Goal: Information Seeking & Learning: Learn about a topic

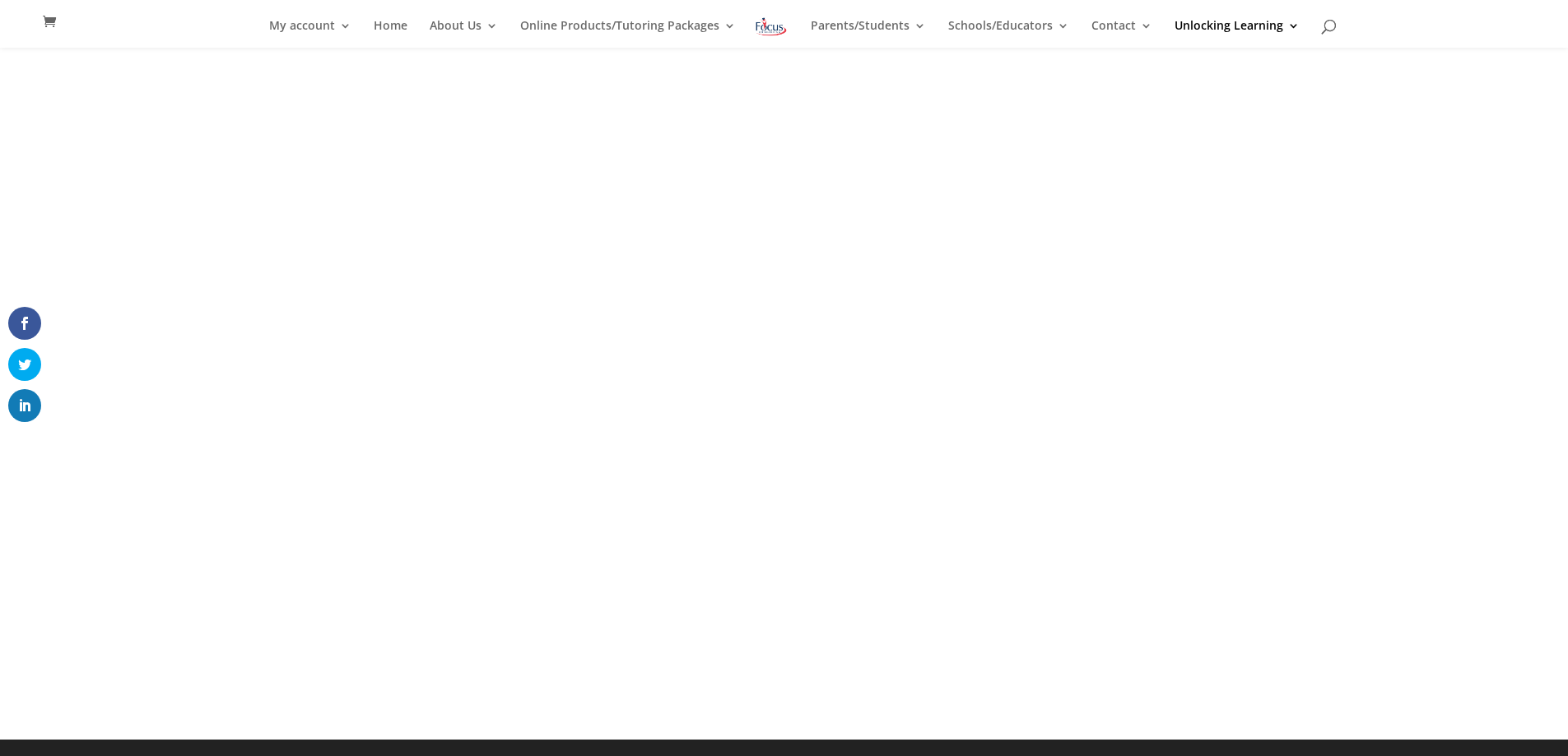
scroll to position [64, 0]
click at [950, 718] on div "<span data-mce-type="bookmark" style="display: inline-block; width: 0px; overfl…" at bounding box center [784, 361] width 1568 height 757
click at [319, 661] on div "<span data-mce-type="bookmark" style="display: inline-block; width: 0px; overfl…" at bounding box center [784, 361] width 1568 height 757
click at [1370, 391] on div "<span data-mce-type="bookmark" style="display: inline-block; width: 0px; overfl…" at bounding box center [784, 361] width 1568 height 757
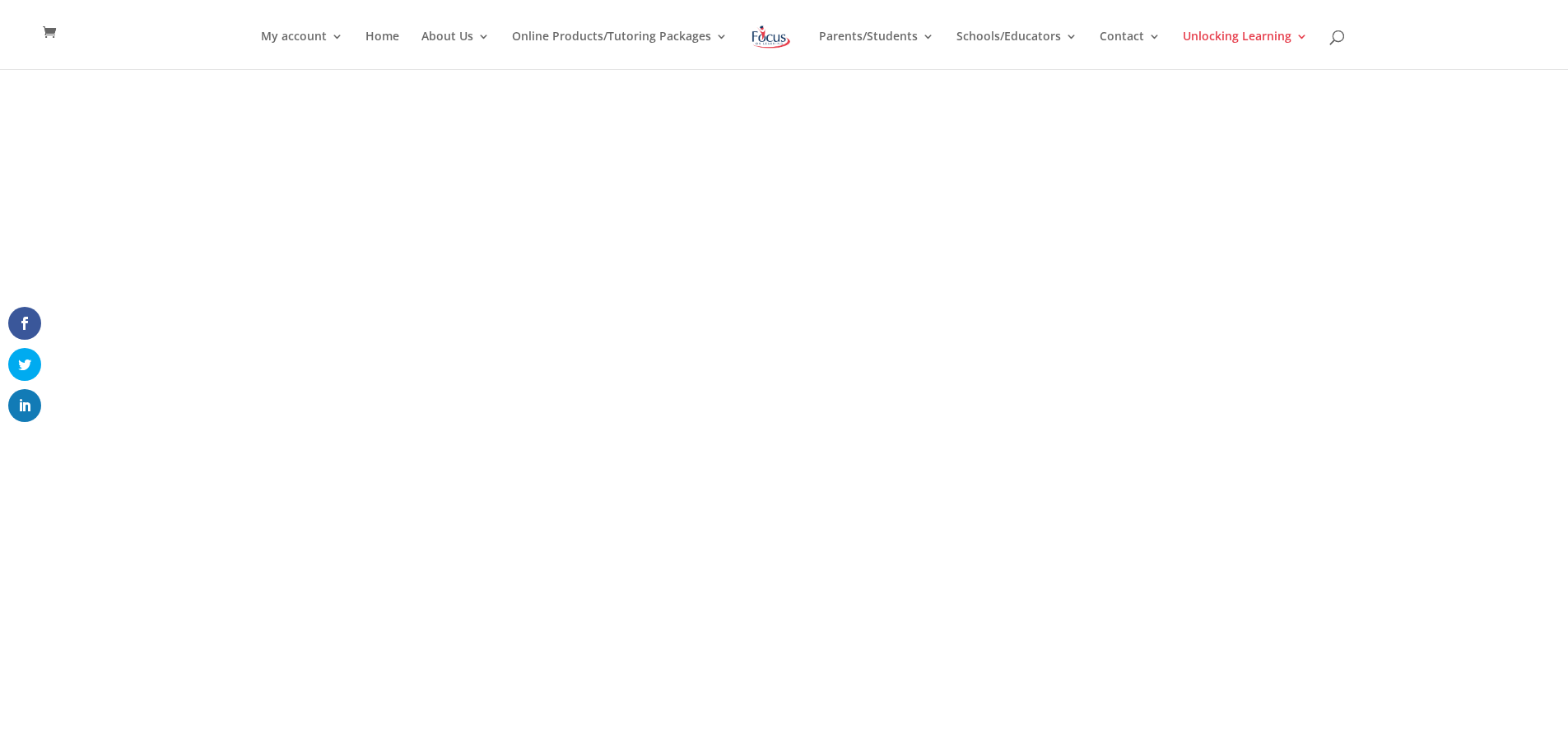
scroll to position [0, 0]
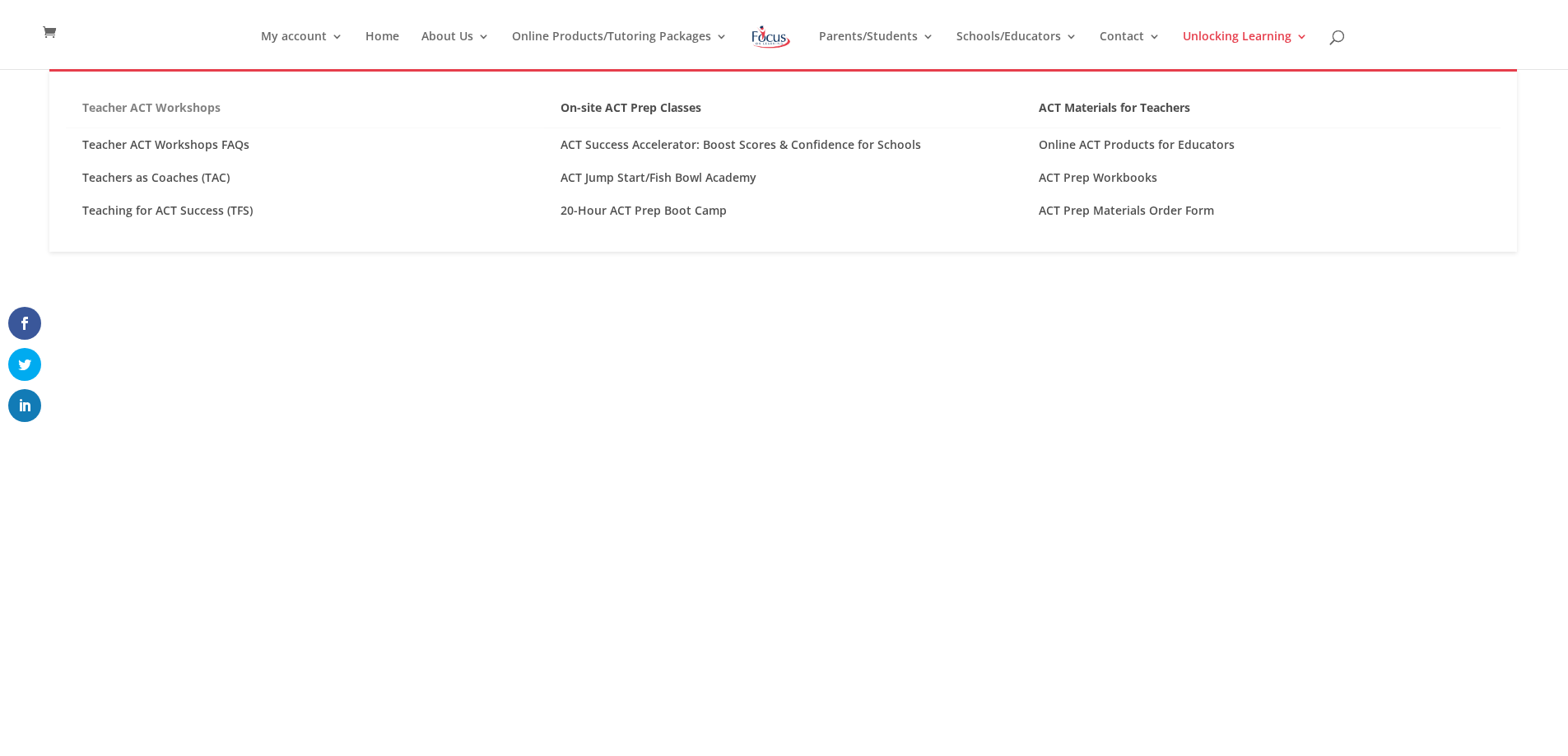
click at [155, 108] on link "Teacher ACT Workshops" at bounding box center [305, 112] width 478 height 32
